Goal: Share content

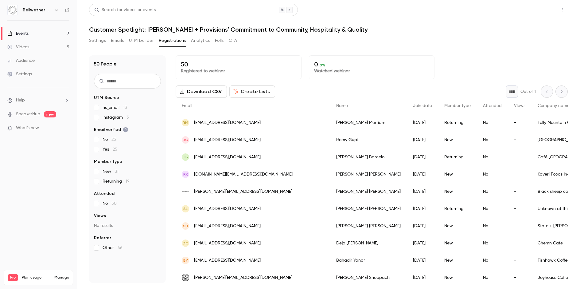
click at [547, 8] on button "Share" at bounding box center [541, 10] width 24 height 12
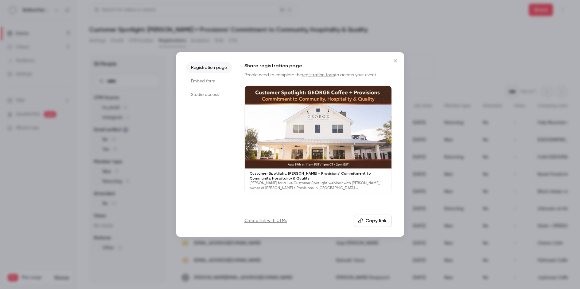
click at [206, 95] on li "Studio access" at bounding box center [209, 94] width 46 height 11
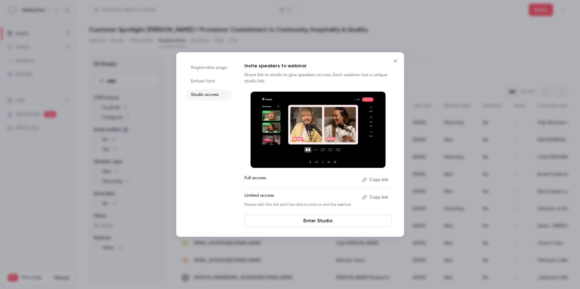
click at [374, 178] on button "Copy link" at bounding box center [376, 180] width 32 height 10
drag, startPoint x: 396, startPoint y: 60, endPoint x: 392, endPoint y: 59, distance: 4.0
click at [395, 60] on icon "Close" at bounding box center [395, 60] width 7 height 5
